Goal: Information Seeking & Learning: Check status

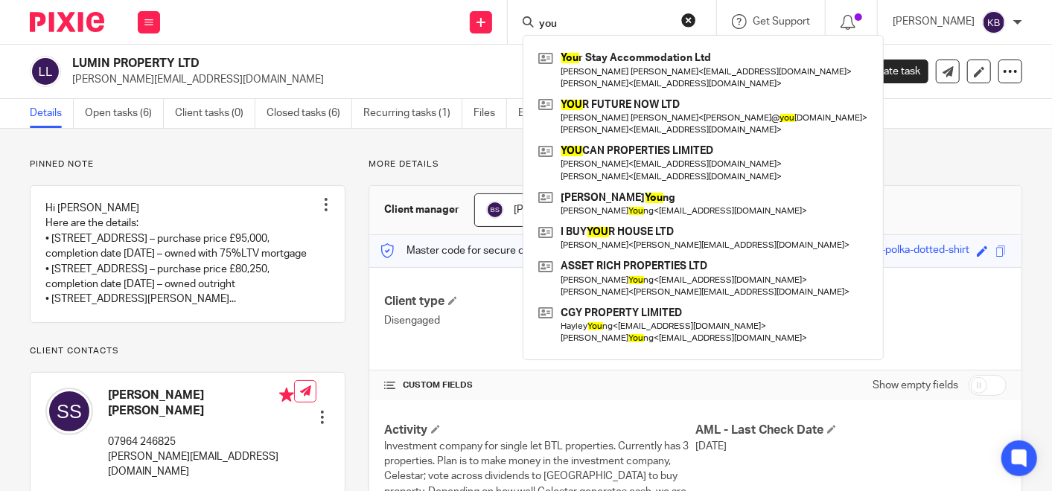
scroll to position [413, 0]
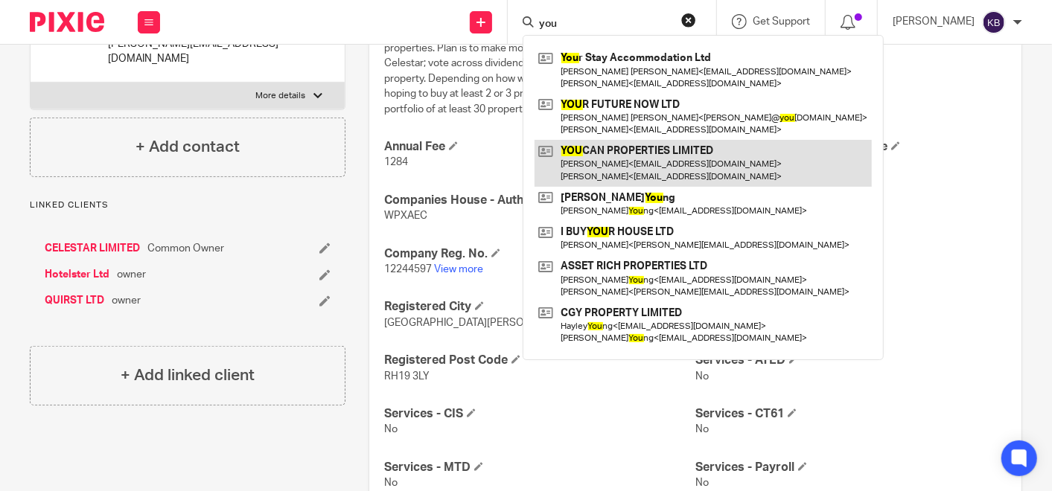
type input "you"
click at [619, 157] on link at bounding box center [703, 163] width 337 height 46
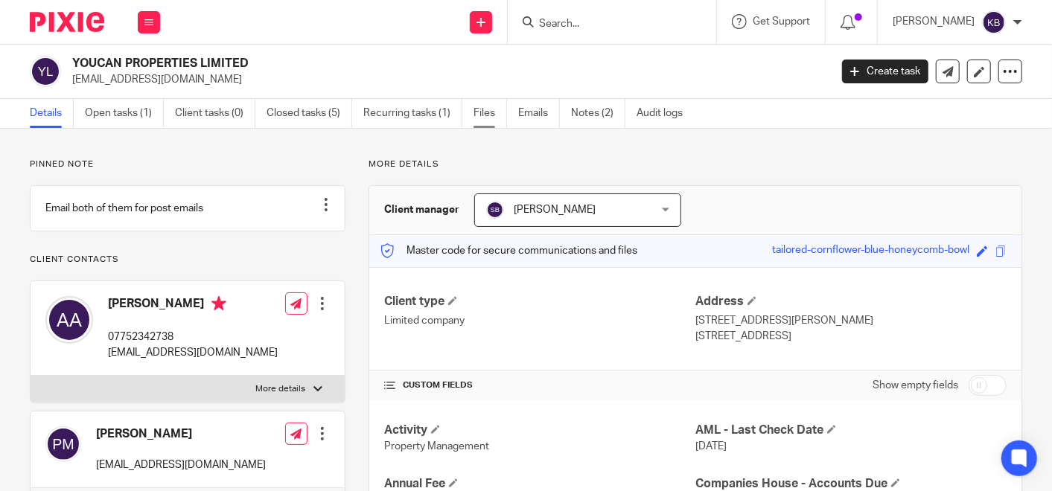
click at [485, 112] on link "Files" at bounding box center [491, 113] width 34 height 29
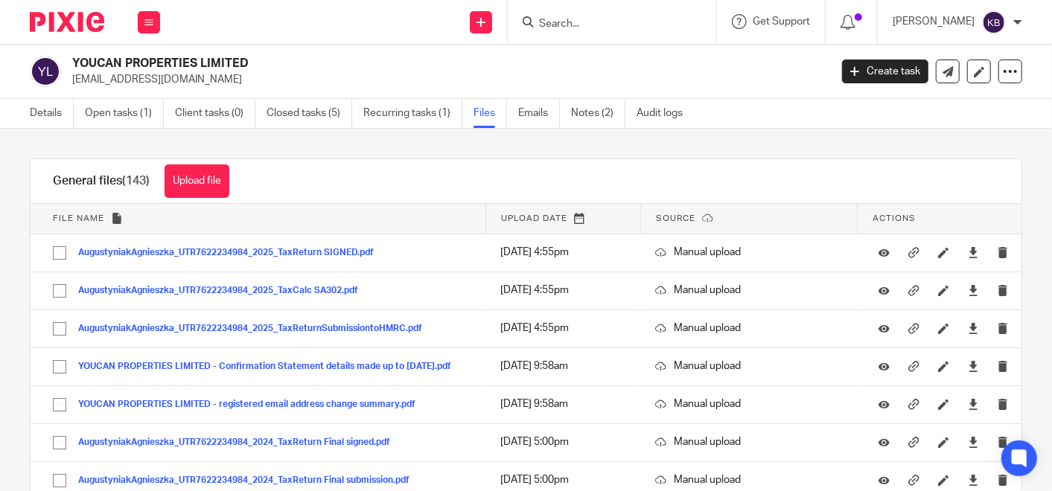
click at [407, 57] on h2 "YOUCAN PROPERTIES LIMITED" at bounding box center [371, 64] width 598 height 16
click at [527, 112] on link "Emails" at bounding box center [539, 113] width 42 height 29
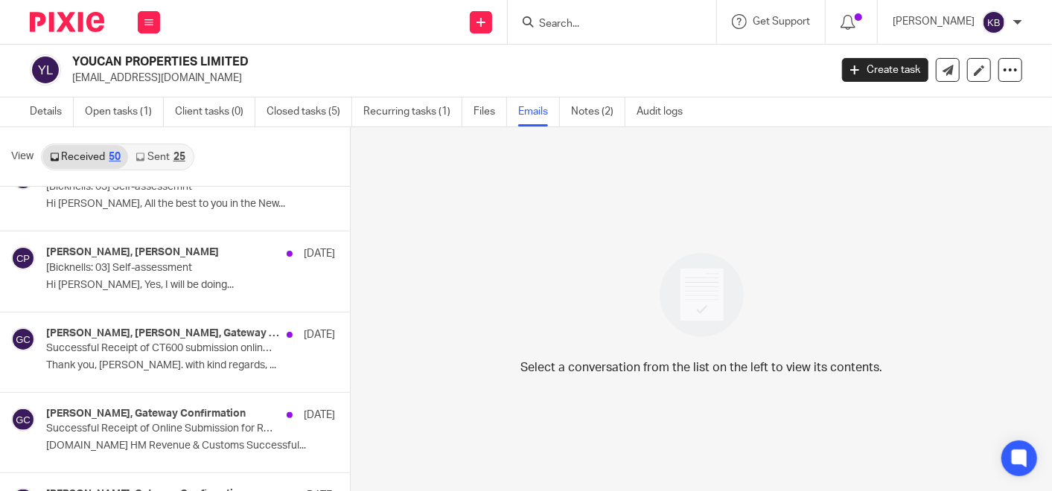
scroll to position [1837, 0]
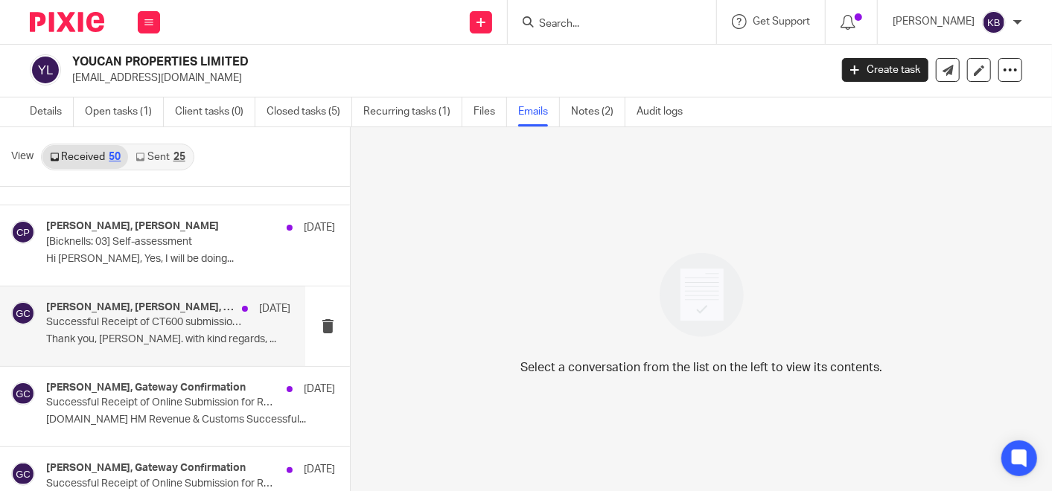
click at [179, 319] on p "Successful Receipt of CT600 submission online for Reference xxxxx15257" at bounding box center [143, 322] width 195 height 13
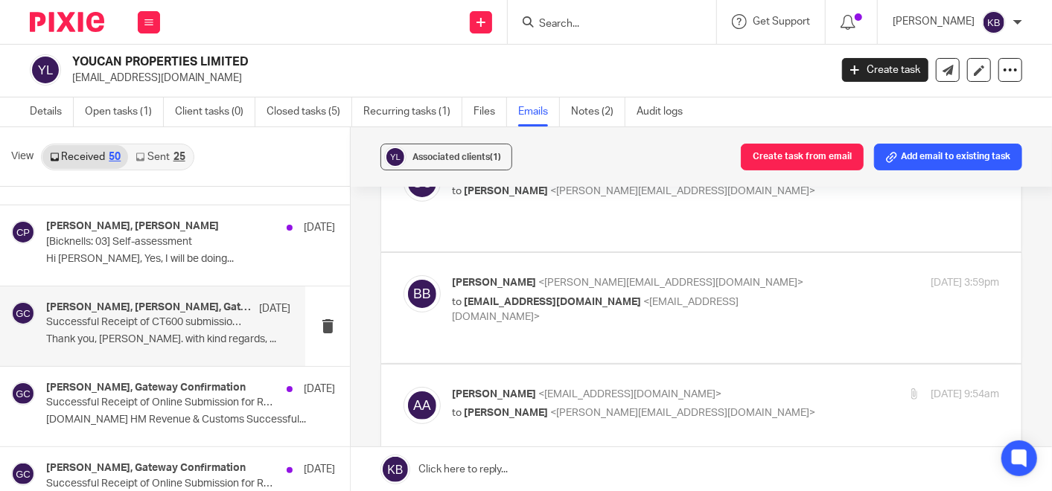
scroll to position [165, 0]
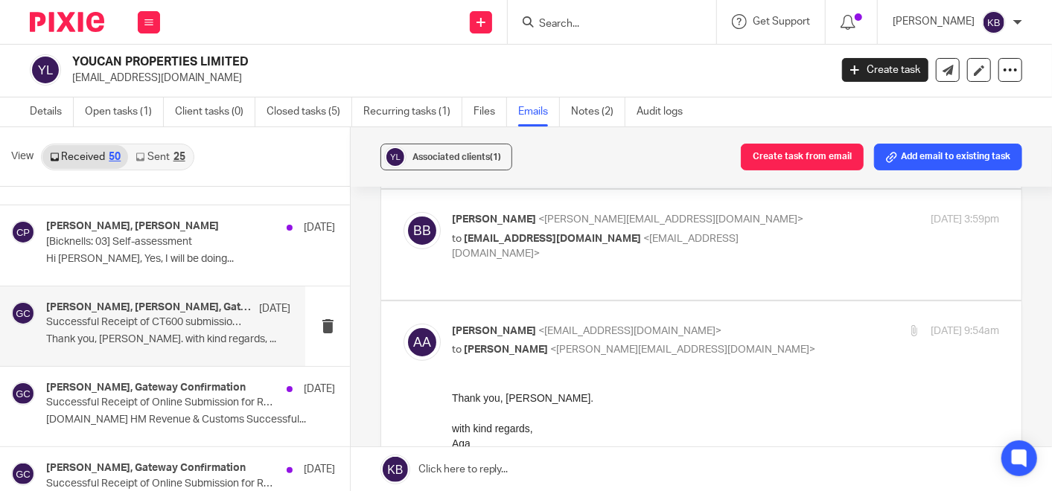
click at [506, 324] on p "Agnieszka Augustyniak <agaaugusty@gmail.com>" at bounding box center [634, 332] width 365 height 16
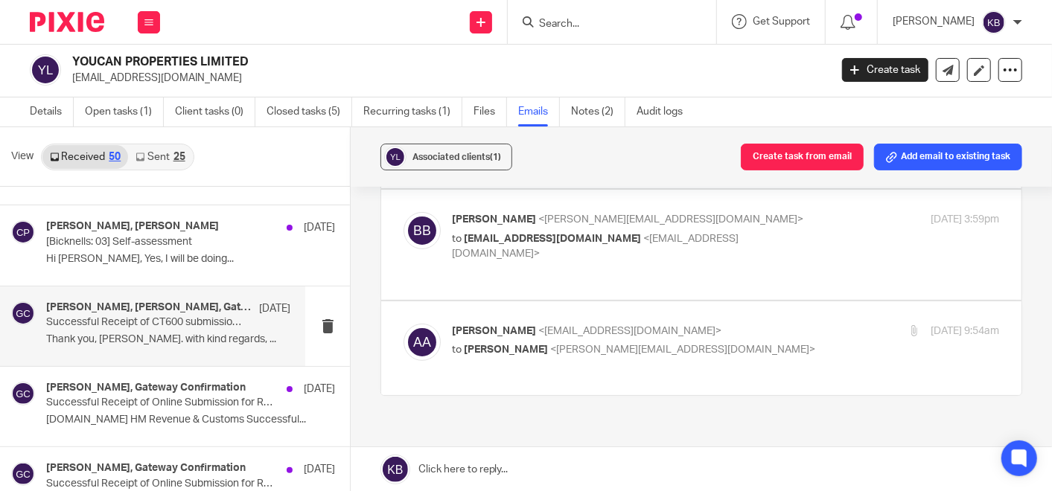
click at [506, 326] on span "Agnieszka Augustyniak" at bounding box center [494, 331] width 84 height 10
checkbox input "true"
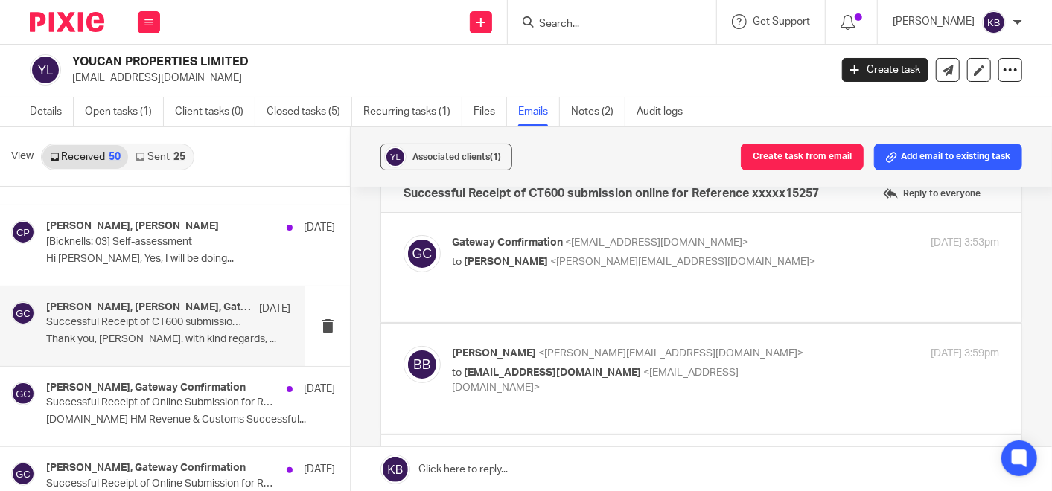
scroll to position [0, 0]
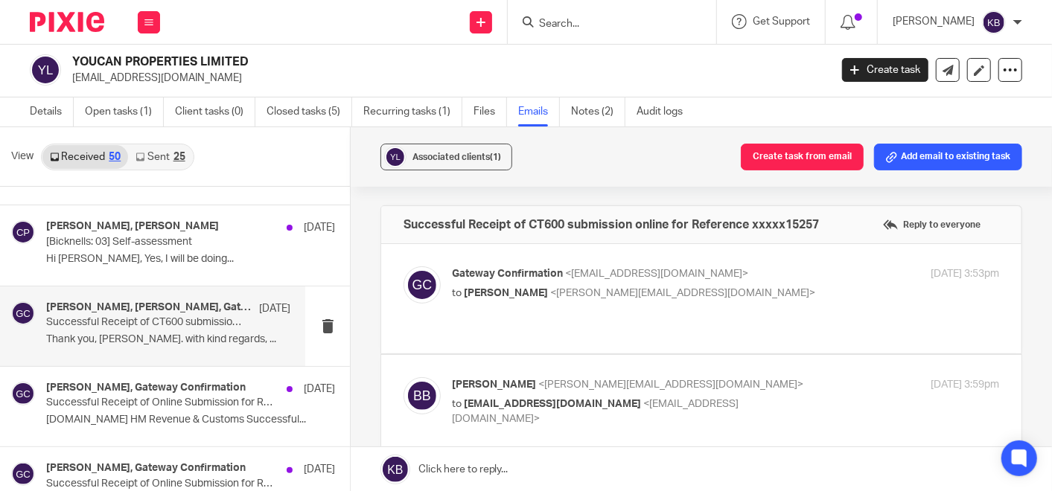
click at [538, 380] on span "<brent@bicknells.net>" at bounding box center [670, 385] width 265 height 10
checkbox input "true"
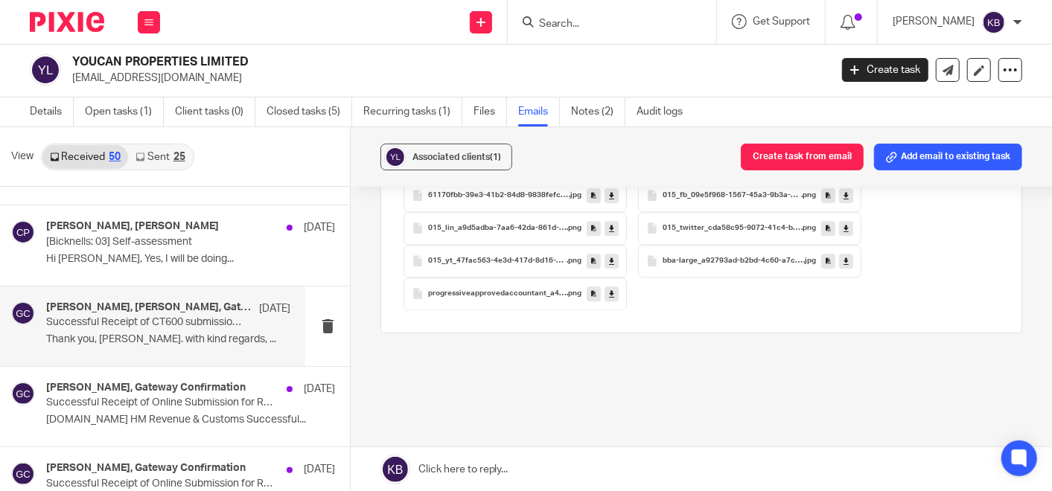
scroll to position [1929, 0]
click at [605, 33] on div at bounding box center [612, 22] width 208 height 44
click at [579, 115] on link "Notes (2)" at bounding box center [598, 112] width 54 height 29
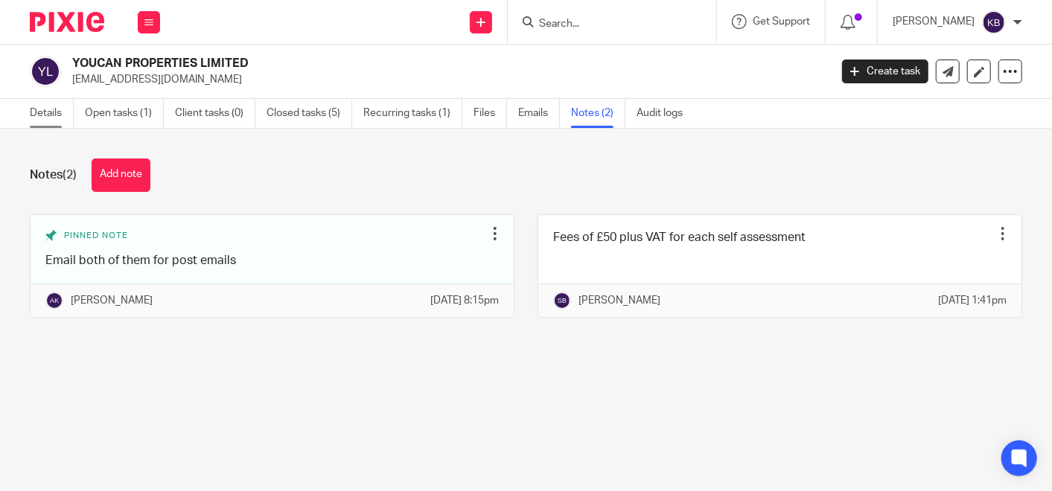
click at [38, 107] on link "Details" at bounding box center [52, 113] width 44 height 29
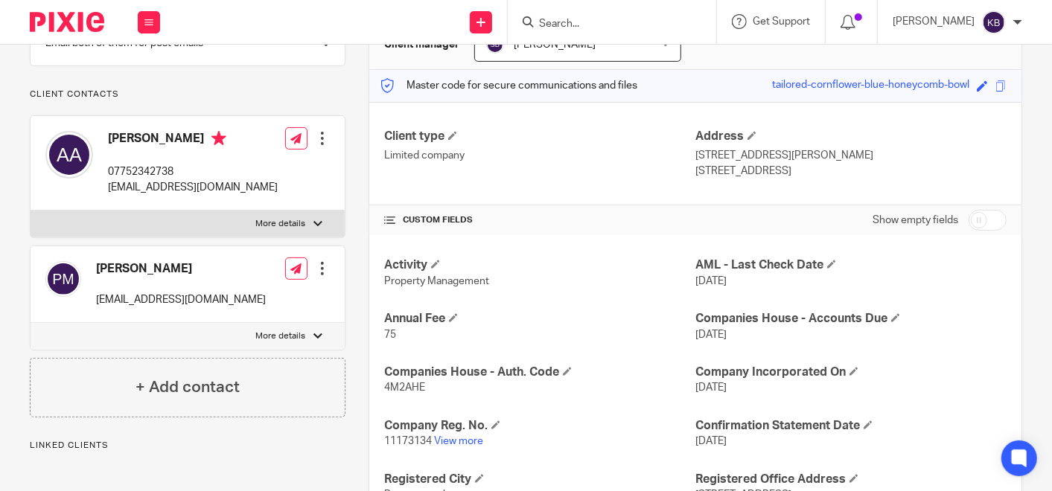
scroll to position [248, 0]
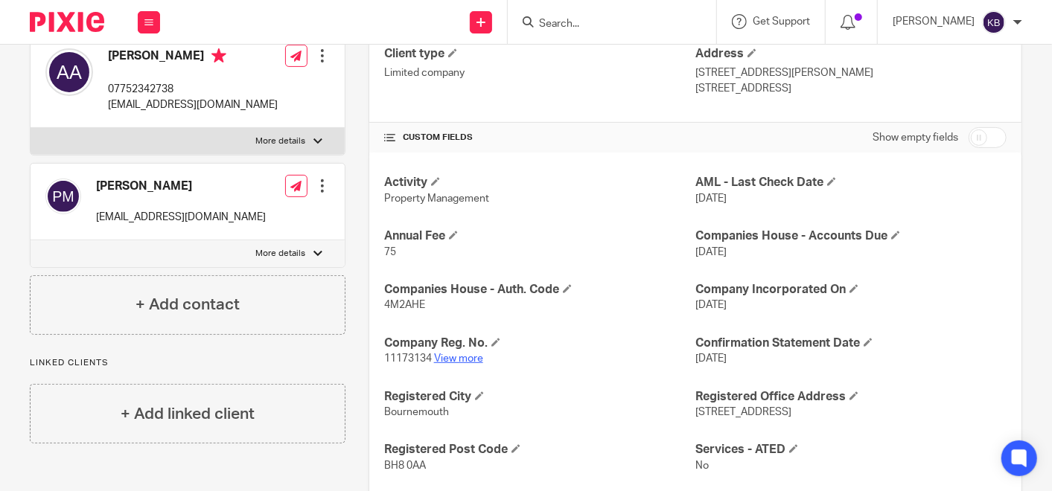
click at [462, 356] on link "View more" at bounding box center [458, 359] width 49 height 10
click at [583, 24] on input "Search" at bounding box center [605, 24] width 134 height 13
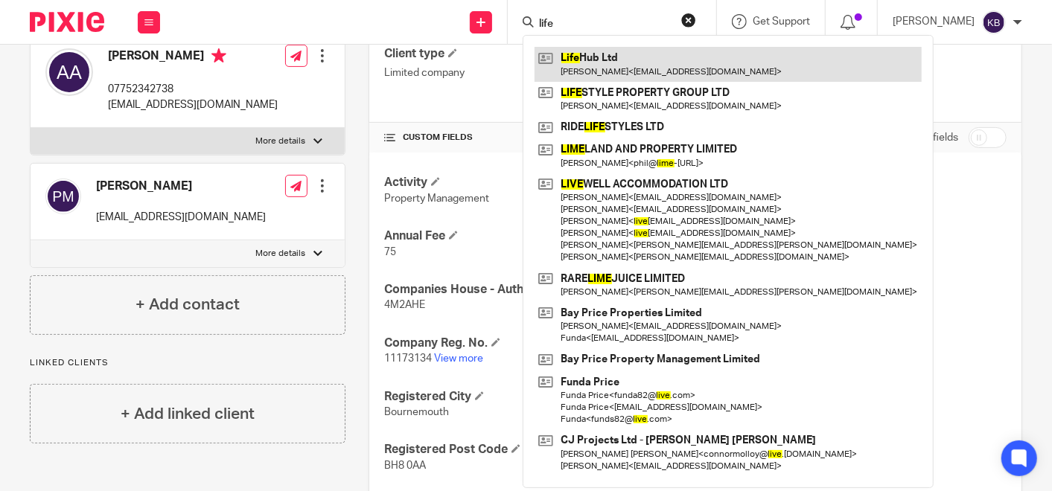
type input "life"
click at [597, 62] on link at bounding box center [728, 64] width 387 height 34
